Goal: Download file/media

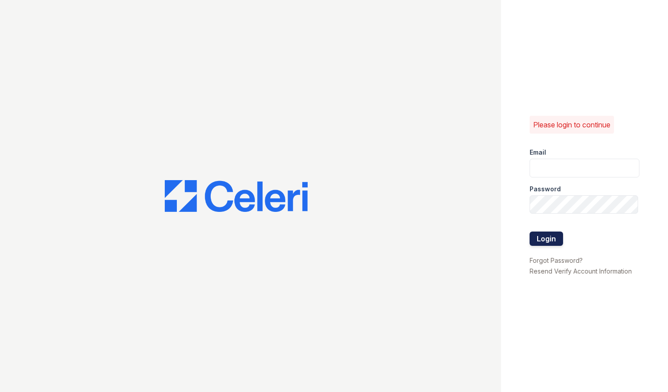
type input "parqnjleasing@greystar.com"
click at [551, 236] on button "Login" at bounding box center [547, 238] width 34 height 14
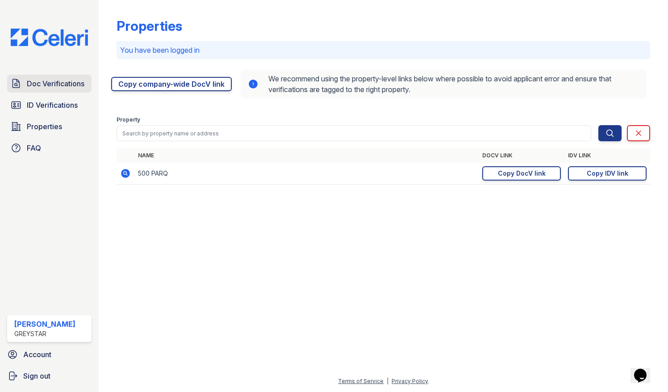
click at [55, 86] on span "Doc Verifications" at bounding box center [56, 83] width 58 height 11
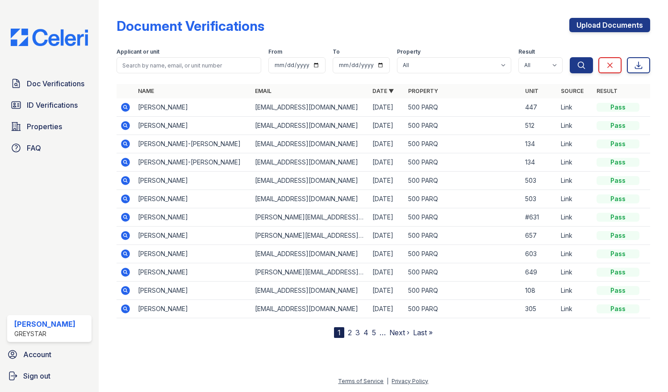
click at [126, 124] on icon at bounding box center [125, 125] width 2 height 2
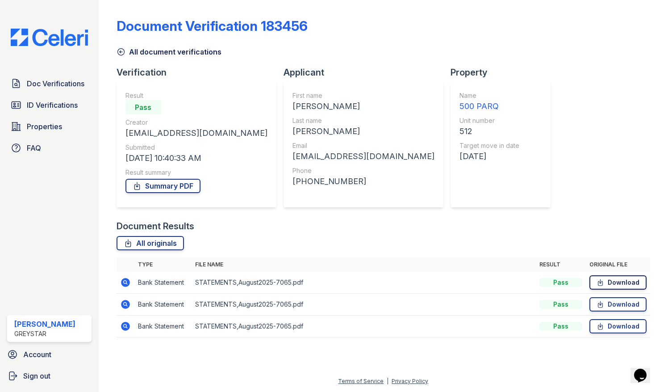
click at [629, 282] on link "Download" at bounding box center [618, 282] width 57 height 14
